Goal: Information Seeking & Learning: Learn about a topic

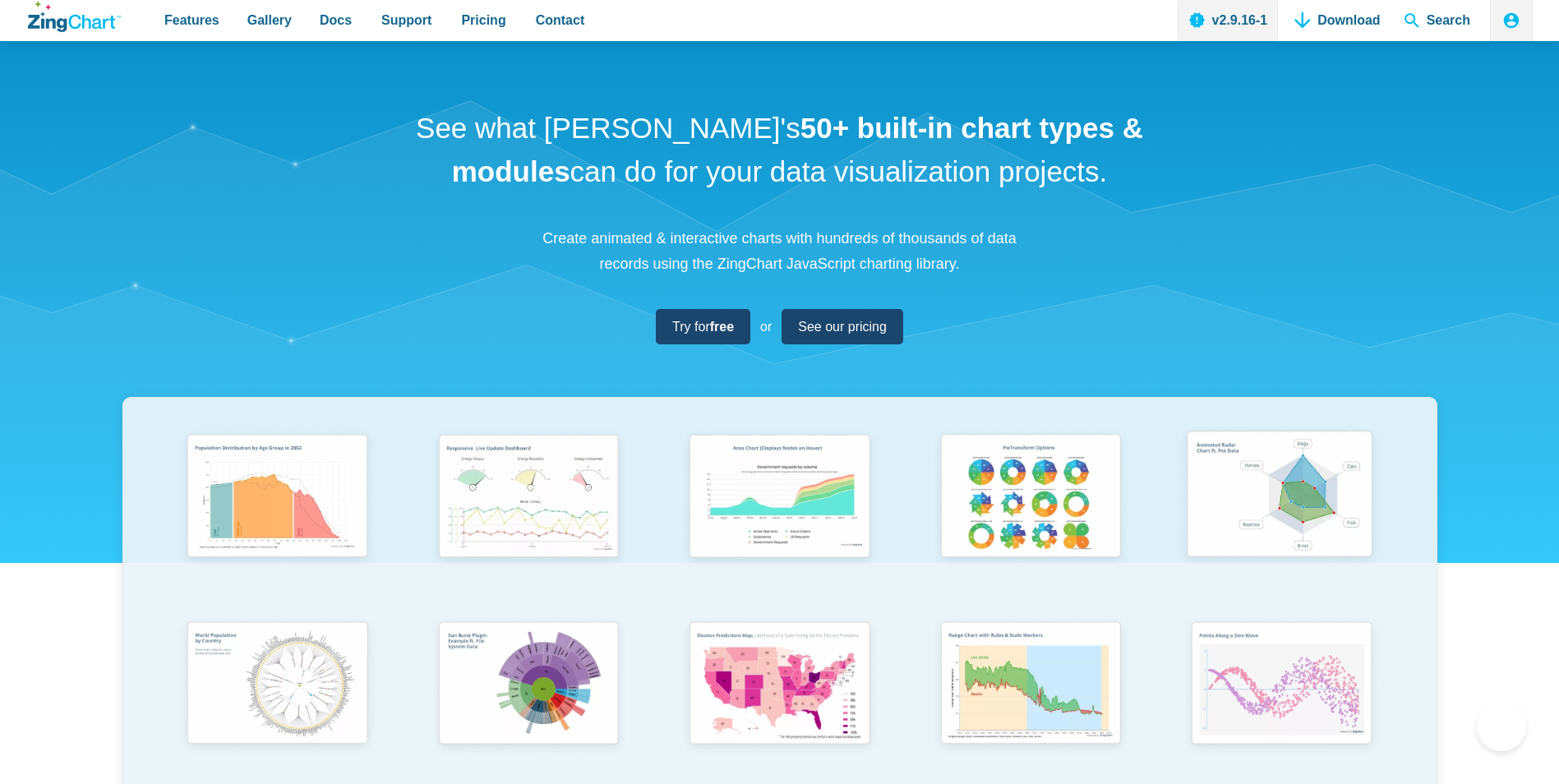
click at [1390, 548] on link "App Content" at bounding box center [1281, 520] width 251 height 186
click at [1373, 546] on img "App Content" at bounding box center [1280, 497] width 207 height 148
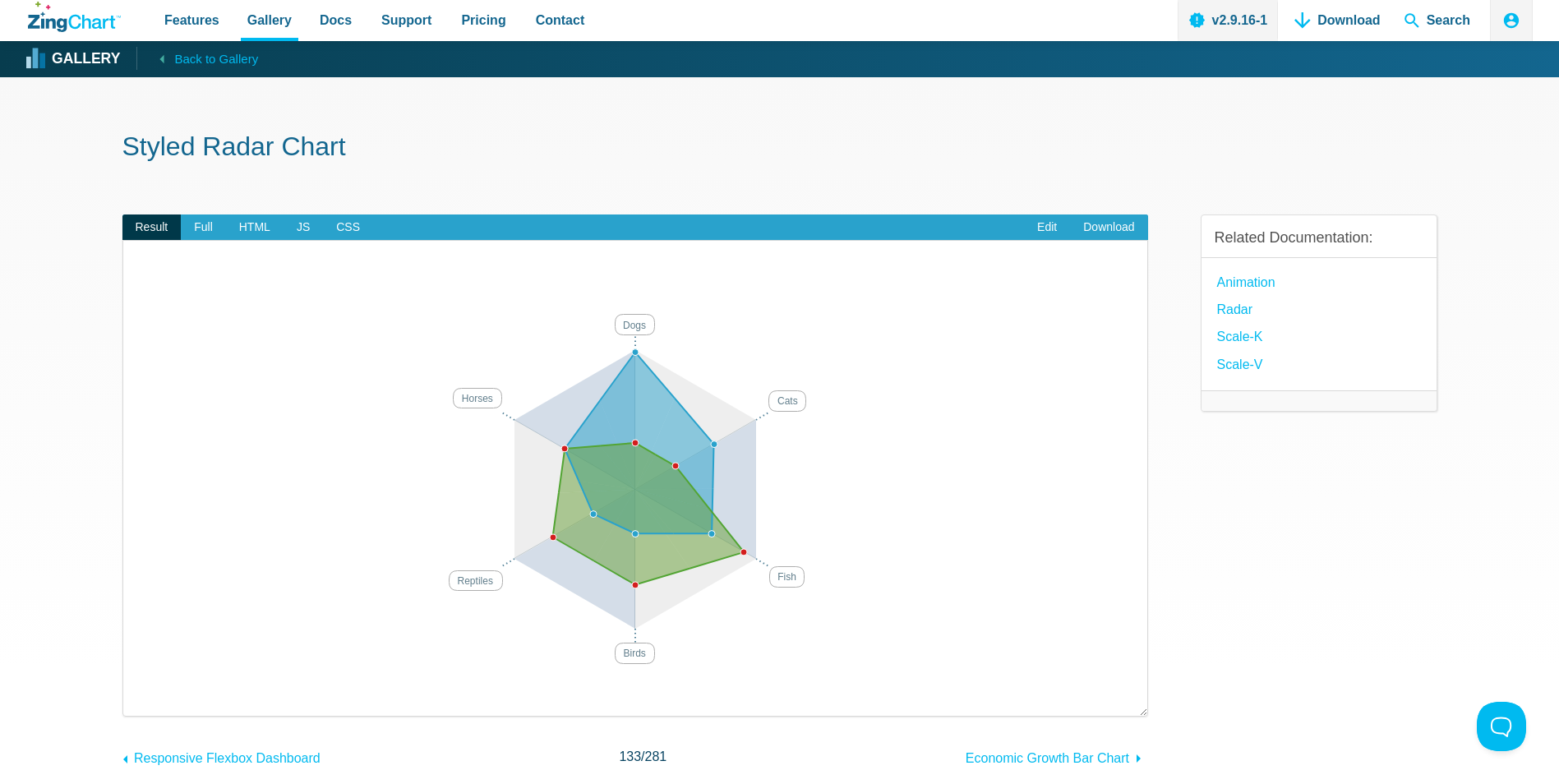
click at [63, 698] on section "Styled Radar Chart Result Full HTML JS CSS Edit Download Powered by ZingChart D…" at bounding box center [780, 499] width 1559 height 844
click at [91, 699] on section "Styled Radar Chart Result Full HTML JS CSS Edit Download Powered by ZingChart D…" at bounding box center [780, 499] width 1559 height 844
